Goal: Task Accomplishment & Management: Use online tool/utility

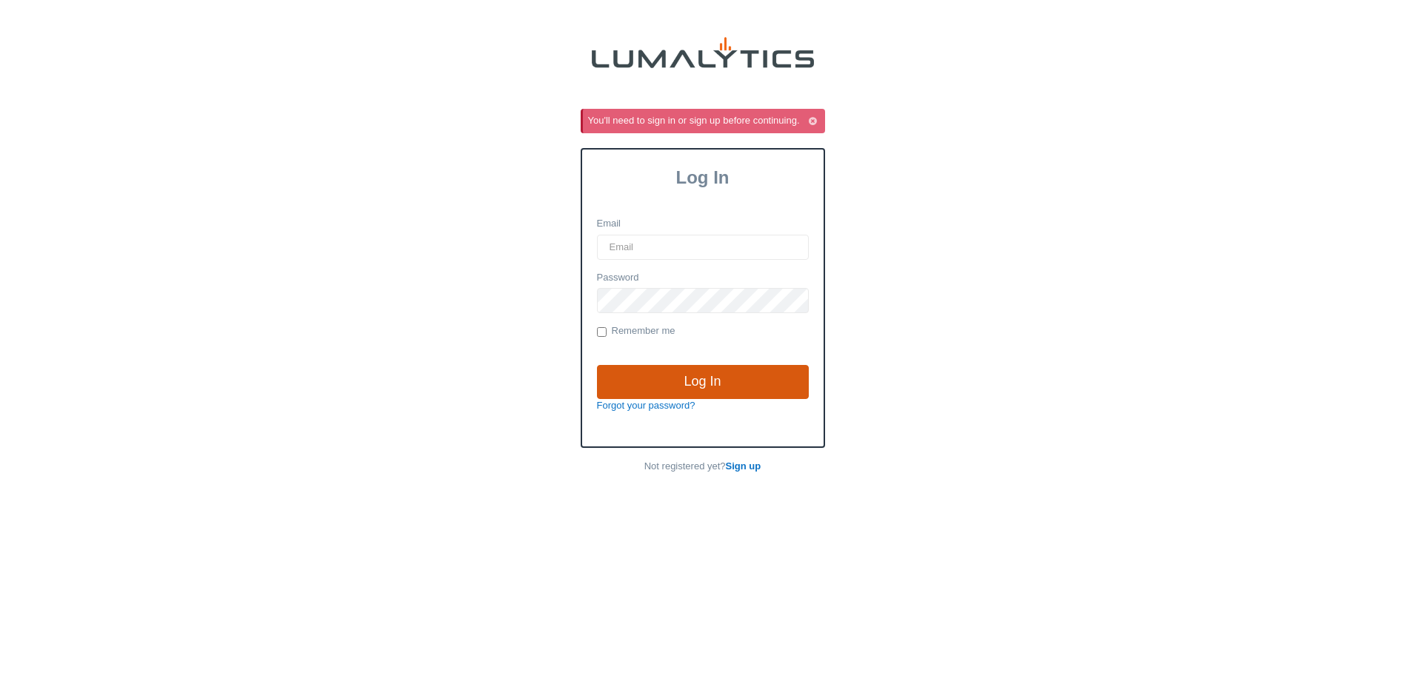
type input "jdykstra@valleytruckparts.com"
click at [723, 372] on input "Log In" at bounding box center [703, 382] width 212 height 34
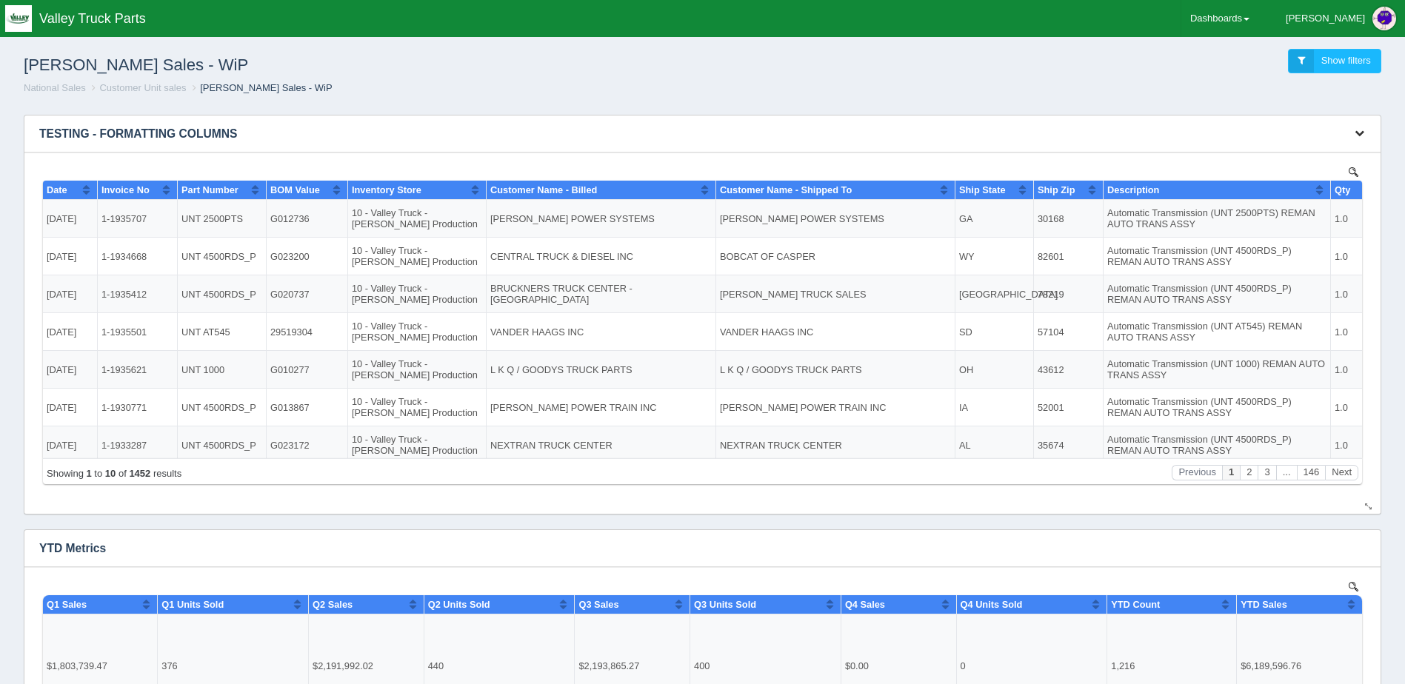
click at [1363, 129] on icon "button" at bounding box center [1359, 133] width 10 height 10
click at [1316, 151] on link "Download CSV" at bounding box center [1310, 155] width 118 height 21
